Goal: Information Seeking & Learning: Learn about a topic

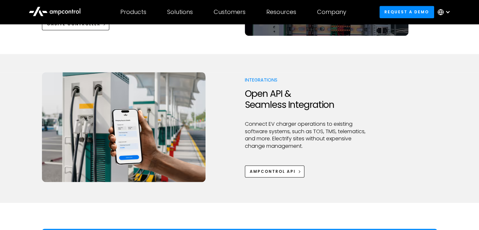
scroll to position [846, 0]
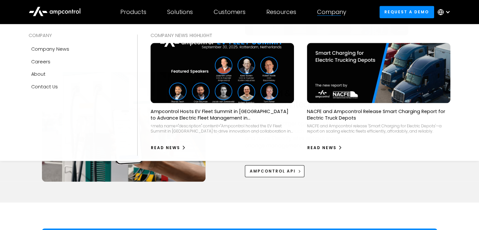
click at [342, 13] on div "Company" at bounding box center [331, 11] width 29 height 7
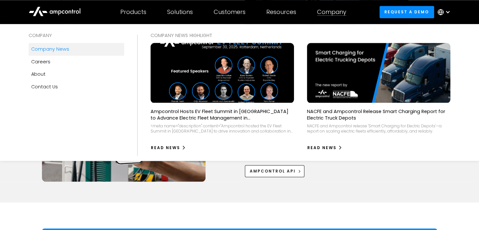
click at [46, 49] on div "Company news" at bounding box center [50, 49] width 38 height 7
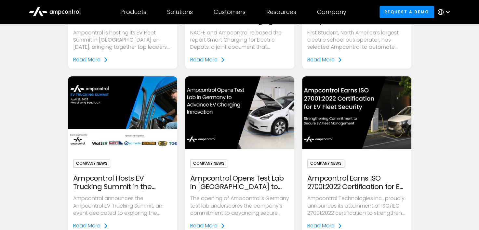
scroll to position [228, 0]
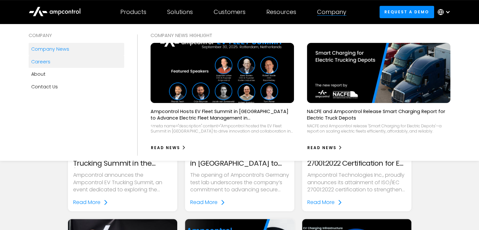
click at [36, 62] on div "Careers" at bounding box center [40, 61] width 19 height 7
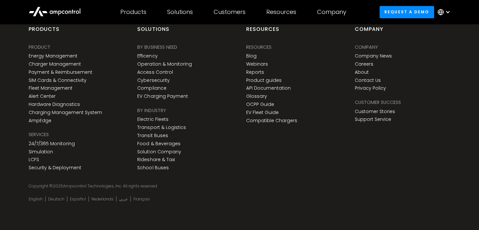
scroll to position [976, 0]
click at [71, 91] on link "Fleet Management" at bounding box center [51, 89] width 44 height 6
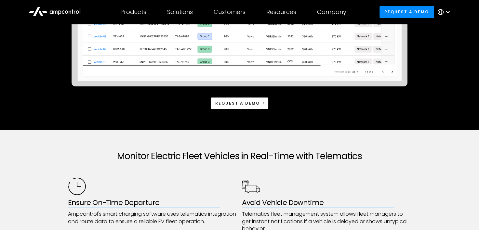
scroll to position [325, 0]
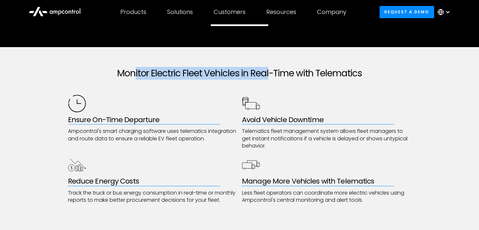
drag, startPoint x: 134, startPoint y: 67, endPoint x: 274, endPoint y: 77, distance: 140.9
click at [274, 77] on h2 "Monitor Electric Fleet Vehicles in Real-Time with Telematics" at bounding box center [239, 73] width 343 height 11
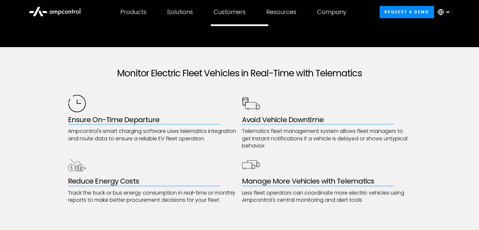
drag, startPoint x: 274, startPoint y: 77, endPoint x: 338, endPoint y: 89, distance: 64.9
click at [337, 87] on div at bounding box center [239, 87] width 343 height 16
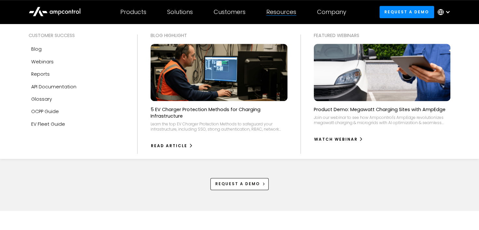
scroll to position [390, 0]
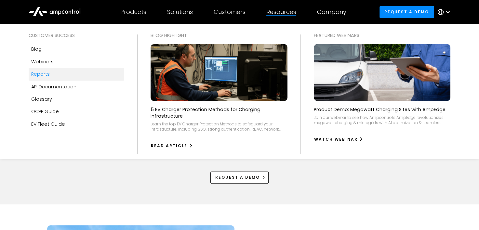
click at [45, 75] on div "Reports" at bounding box center [40, 74] width 19 height 7
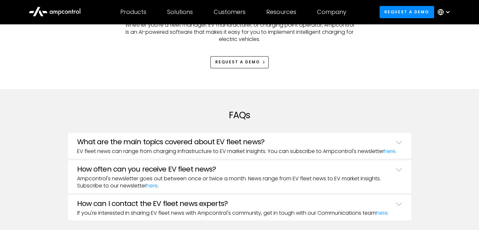
scroll to position [585, 0]
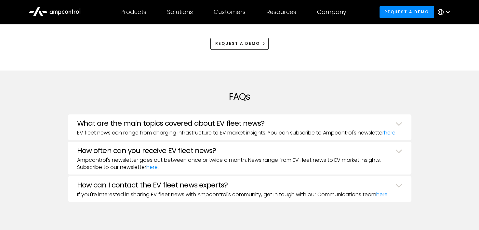
click at [183, 123] on h3 "What are the main topics covered about EV fleet news?" at bounding box center [170, 123] width 187 height 8
click at [53, 13] on icon at bounding box center [55, 11] width 52 height 16
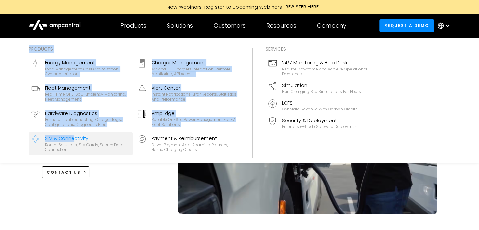
drag, startPoint x: 83, startPoint y: 116, endPoint x: 74, endPoint y: 134, distance: 20.5
click at [110, 37] on div "Products Products Energy Management Load management, cost optimization, oversub…" at bounding box center [133, 25] width 47 height 23
drag, startPoint x: 74, startPoint y: 134, endPoint x: 57, endPoint y: 140, distance: 17.5
click at [57, 140] on div "SIM & Connectivity" at bounding box center [87, 138] width 85 height 7
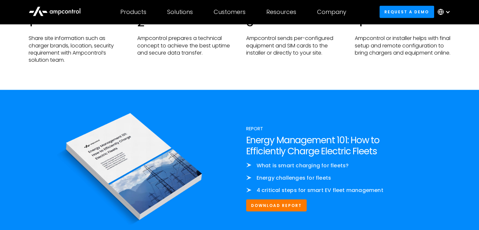
scroll to position [1366, 0]
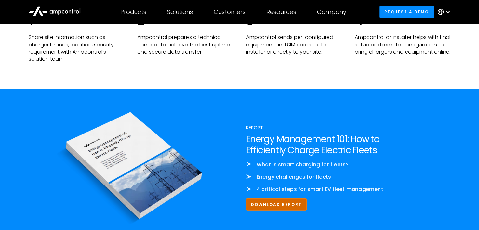
click at [272, 204] on link "Download Report" at bounding box center [276, 205] width 61 height 12
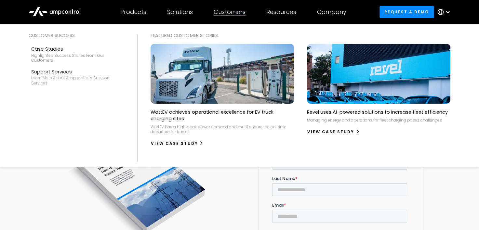
click at [202, 96] on img at bounding box center [222, 74] width 158 height 66
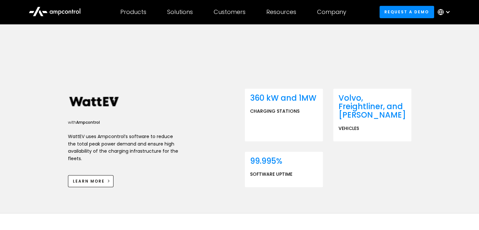
scroll to position [195, 0]
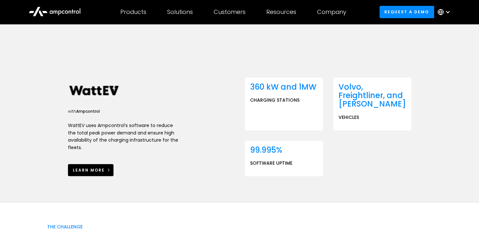
click at [96, 172] on div "learn more" at bounding box center [89, 170] width 32 height 6
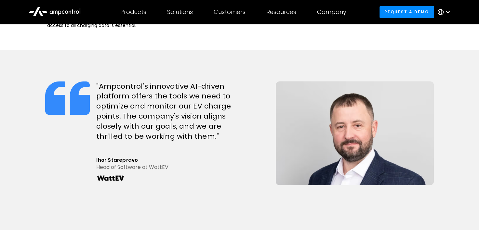
scroll to position [495, 0]
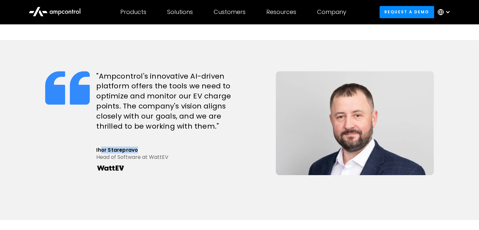
drag, startPoint x: 138, startPoint y: 151, endPoint x: 101, endPoint y: 151, distance: 36.8
click at [101, 151] on div "Ihor Starepravo" at bounding box center [182, 150] width 173 height 7
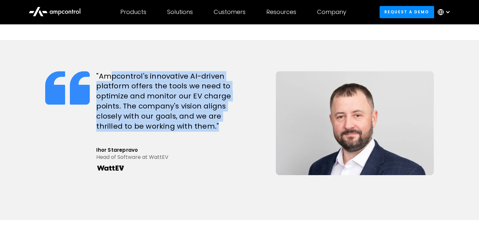
drag, startPoint x: 223, startPoint y: 130, endPoint x: 111, endPoint y: 69, distance: 127.9
click at [111, 69] on div ""Ampcontrol's innovative AI-driven platform offers the tools we need to optimiz…" at bounding box center [239, 130] width 395 height 180
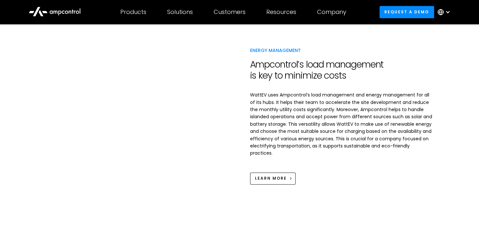
scroll to position [690, 0]
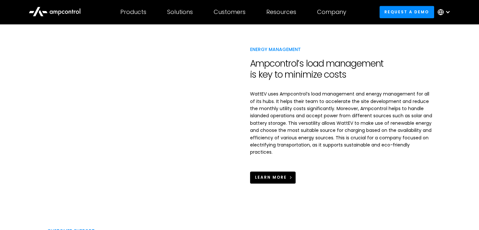
click at [280, 179] on div "learn more" at bounding box center [271, 178] width 32 height 6
click at [276, 175] on div "learn more" at bounding box center [271, 178] width 32 height 6
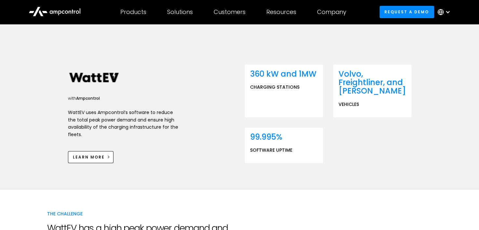
scroll to position [203, 0]
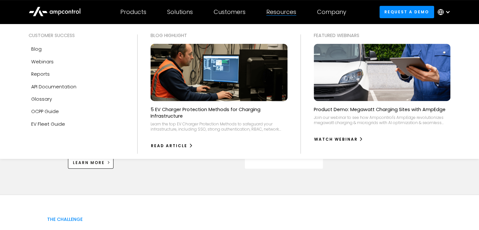
click at [206, 85] on img at bounding box center [219, 72] width 150 height 63
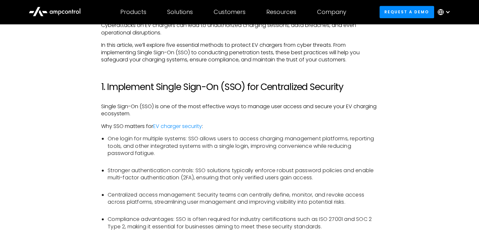
scroll to position [423, 0]
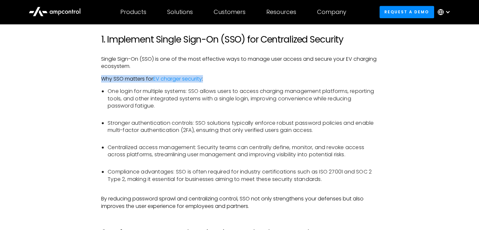
drag, startPoint x: 253, startPoint y: 72, endPoint x: 234, endPoint y: 62, distance: 21.2
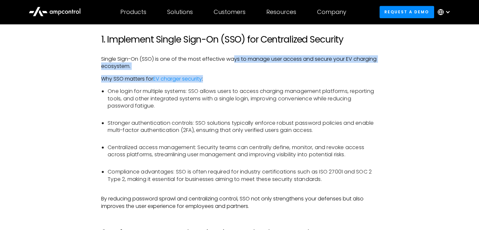
click at [318, 76] on p "Why SSO matters for EV charger security :" at bounding box center [239, 78] width 277 height 7
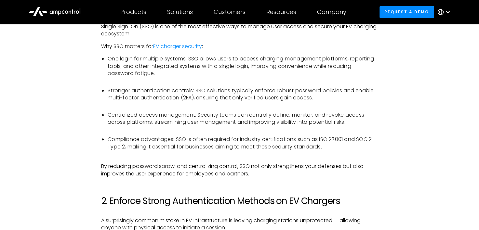
scroll to position [488, 0]
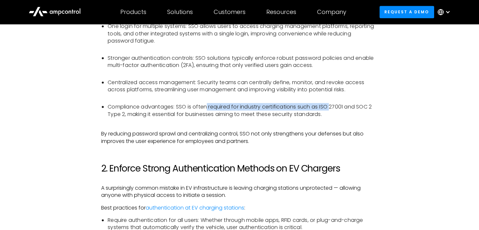
drag, startPoint x: 206, startPoint y: 109, endPoint x: 334, endPoint y: 108, distance: 128.1
click at [334, 108] on li "Compliance advantages: SSO is often required for industry certifications such a…" at bounding box center [243, 114] width 270 height 22
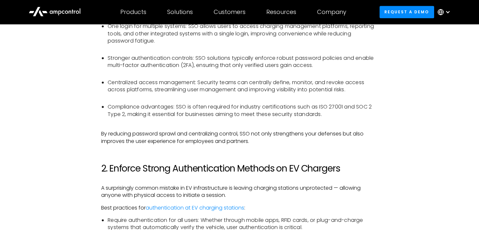
drag, startPoint x: 334, startPoint y: 108, endPoint x: 375, endPoint y: 117, distance: 41.8
click at [375, 117] on li "Compliance advantages: SSO is often required for industry certifications such a…" at bounding box center [243, 114] width 270 height 22
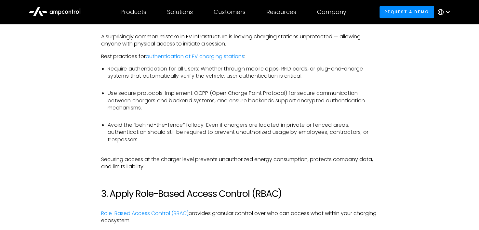
scroll to position [650, 0]
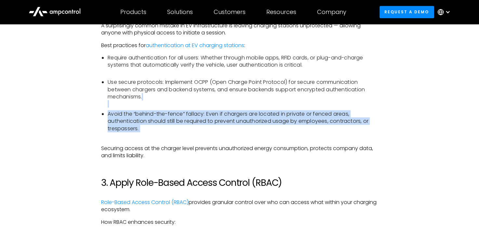
drag, startPoint x: 373, startPoint y: 138, endPoint x: 327, endPoint y: 107, distance: 55.7
click at [327, 107] on ul "Require authentication for all users: Whether through mobile apps, RFID cards, …" at bounding box center [239, 96] width 277 height 85
drag, startPoint x: 327, startPoint y: 107, endPoint x: 383, endPoint y: 112, distance: 56.5
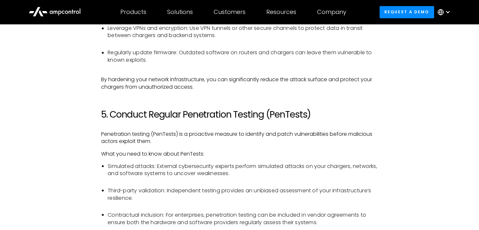
scroll to position [1106, 0]
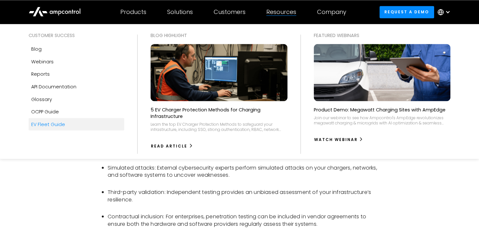
click at [51, 127] on div "EV Fleet Guide" at bounding box center [48, 124] width 34 height 7
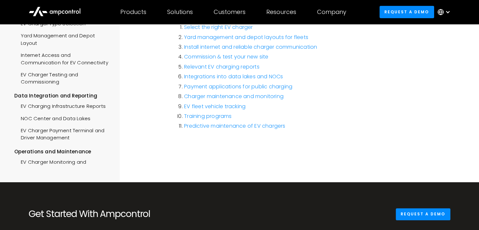
scroll to position [195, 0]
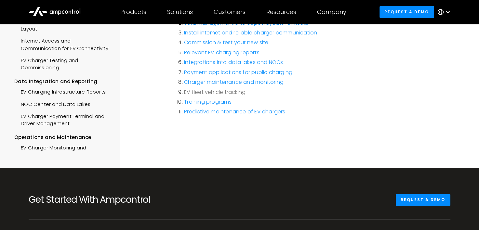
click at [241, 95] on link "EV fleet vehicle tracking" at bounding box center [214, 91] width 61 height 7
click at [224, 104] on link "Training programs" at bounding box center [207, 101] width 47 height 7
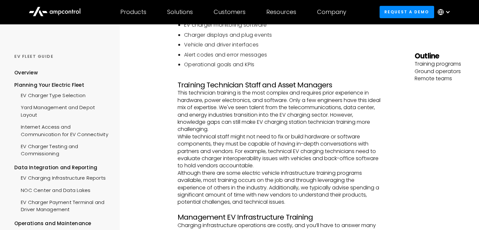
scroll to position [195, 0]
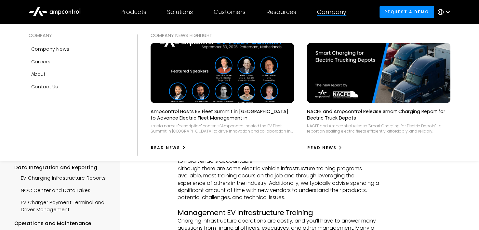
click at [343, 12] on div "Company" at bounding box center [331, 11] width 29 height 7
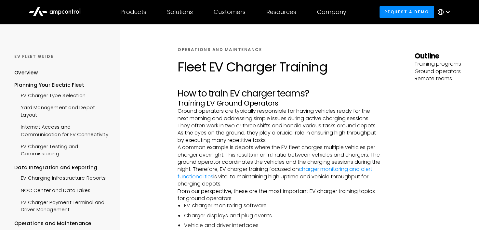
scroll to position [0, 0]
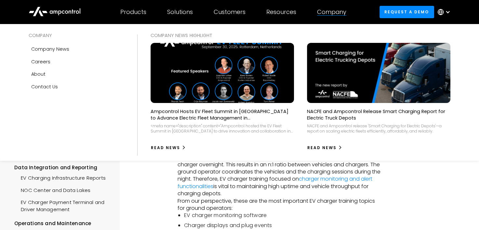
click at [345, 12] on div "Company" at bounding box center [331, 11] width 29 height 7
click at [330, 11] on div "Company" at bounding box center [331, 11] width 29 height 7
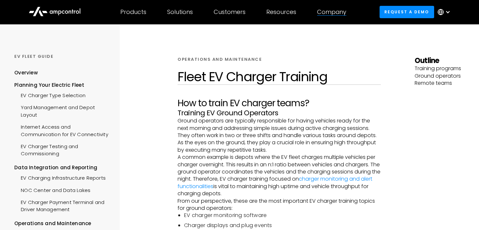
click at [330, 12] on div "Company" at bounding box center [331, 11] width 29 height 7
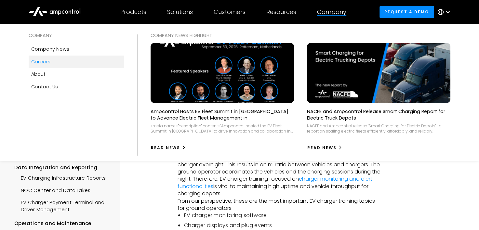
click at [44, 64] on div "Careers" at bounding box center [40, 61] width 19 height 7
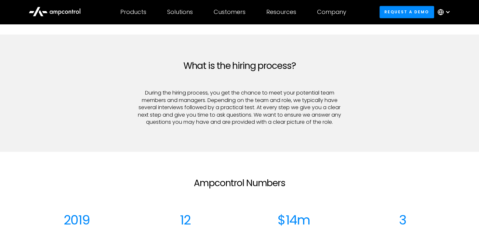
scroll to position [716, 0]
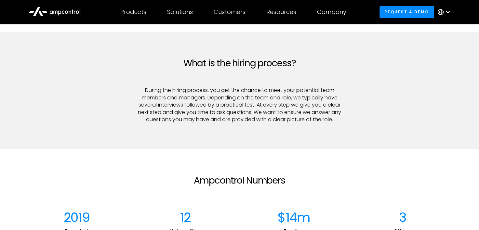
drag, startPoint x: 65, startPoint y: 12, endPoint x: 75, endPoint y: 13, distance: 9.9
click at [65, 12] on icon at bounding box center [66, 11] width 3 height 3
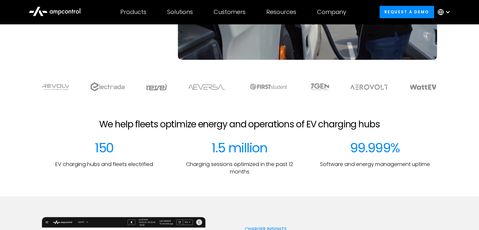
scroll to position [163, 0]
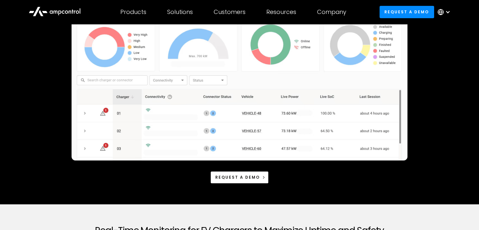
scroll to position [130, 0]
